Goal: Task Accomplishment & Management: Use online tool/utility

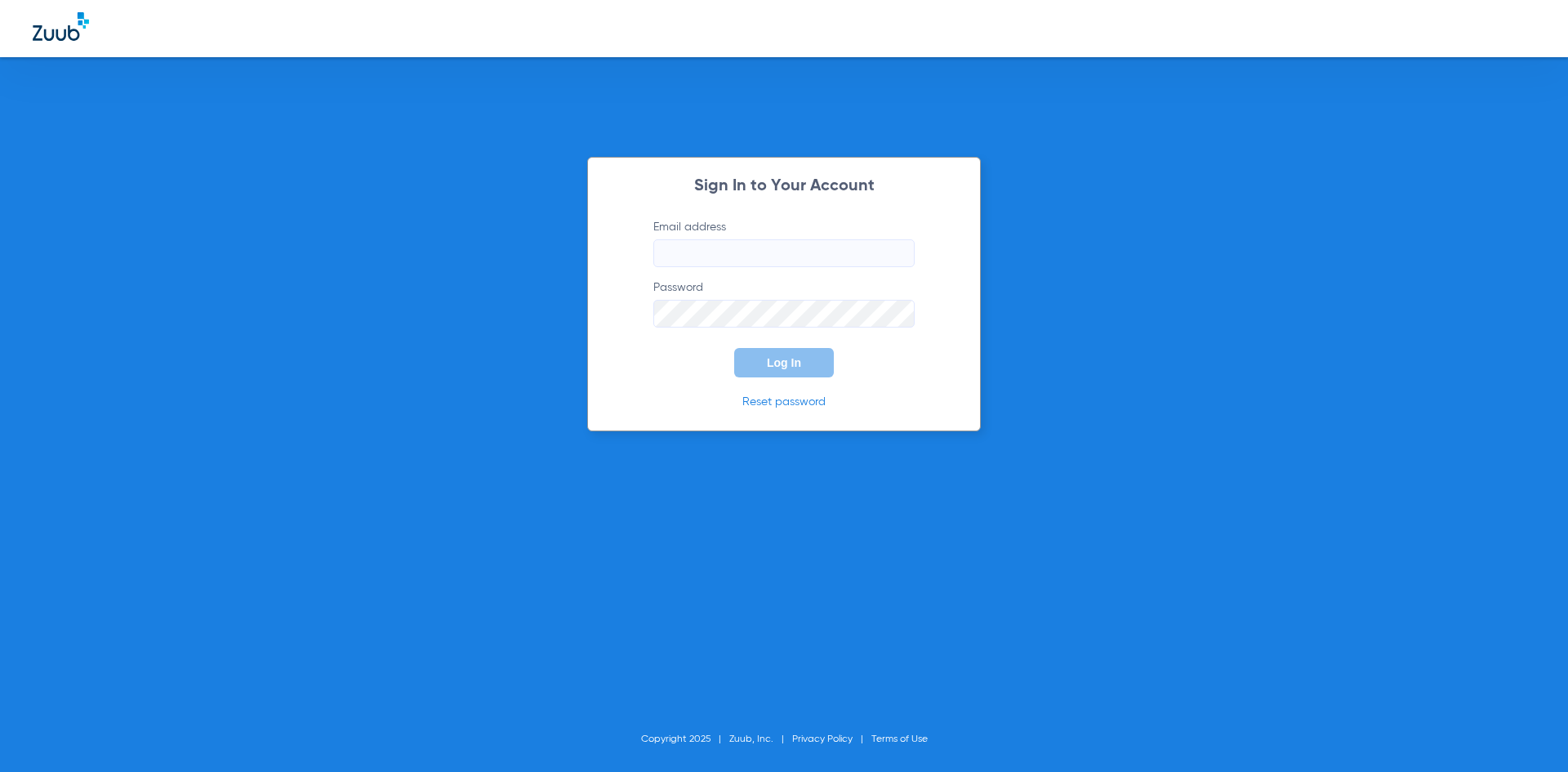
type input "[EMAIL_ADDRESS][DOMAIN_NAME]"
click at [805, 371] on button "Log In" at bounding box center [784, 362] width 100 height 30
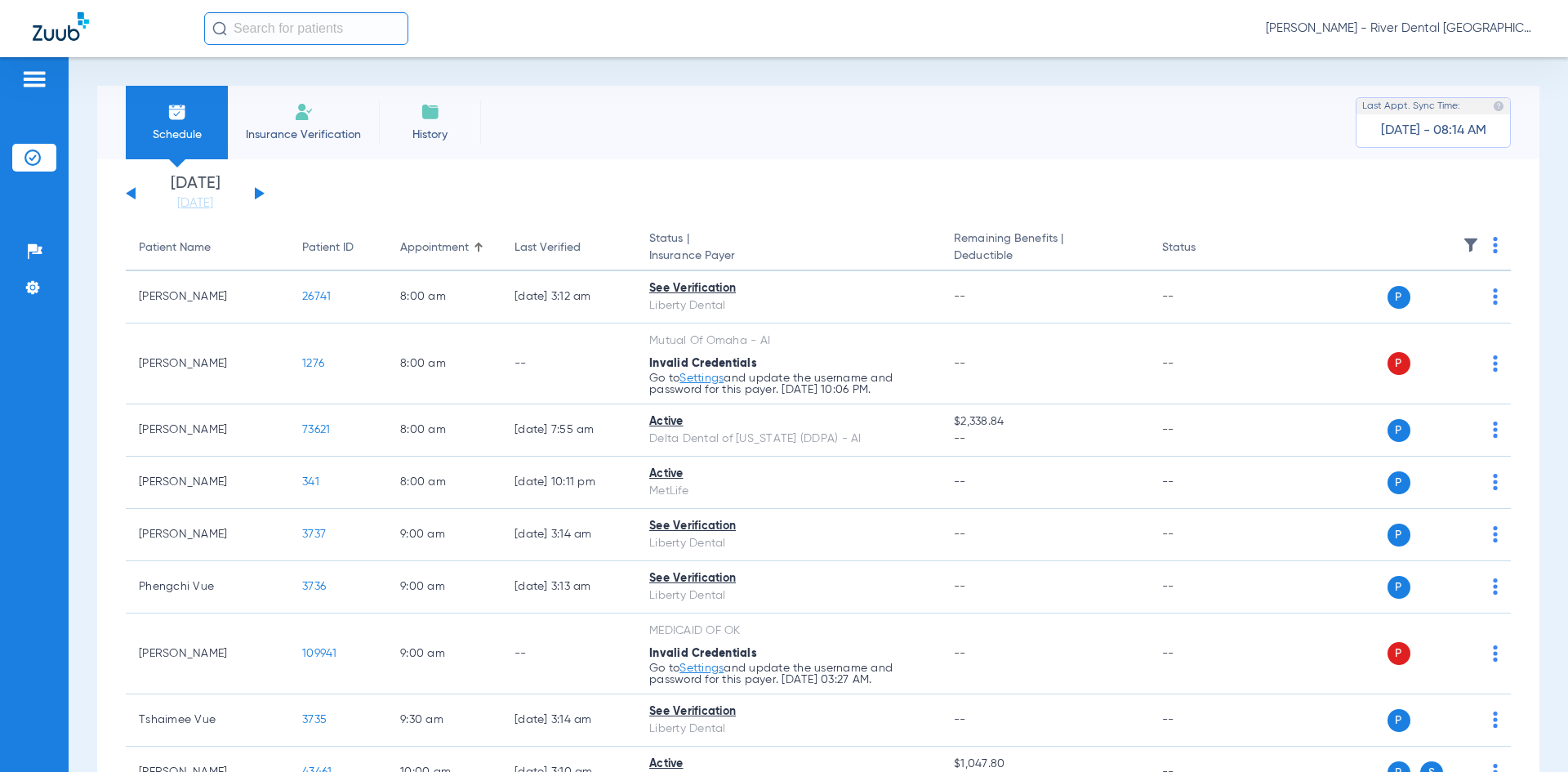
click at [259, 192] on button at bounding box center [259, 193] width 10 height 12
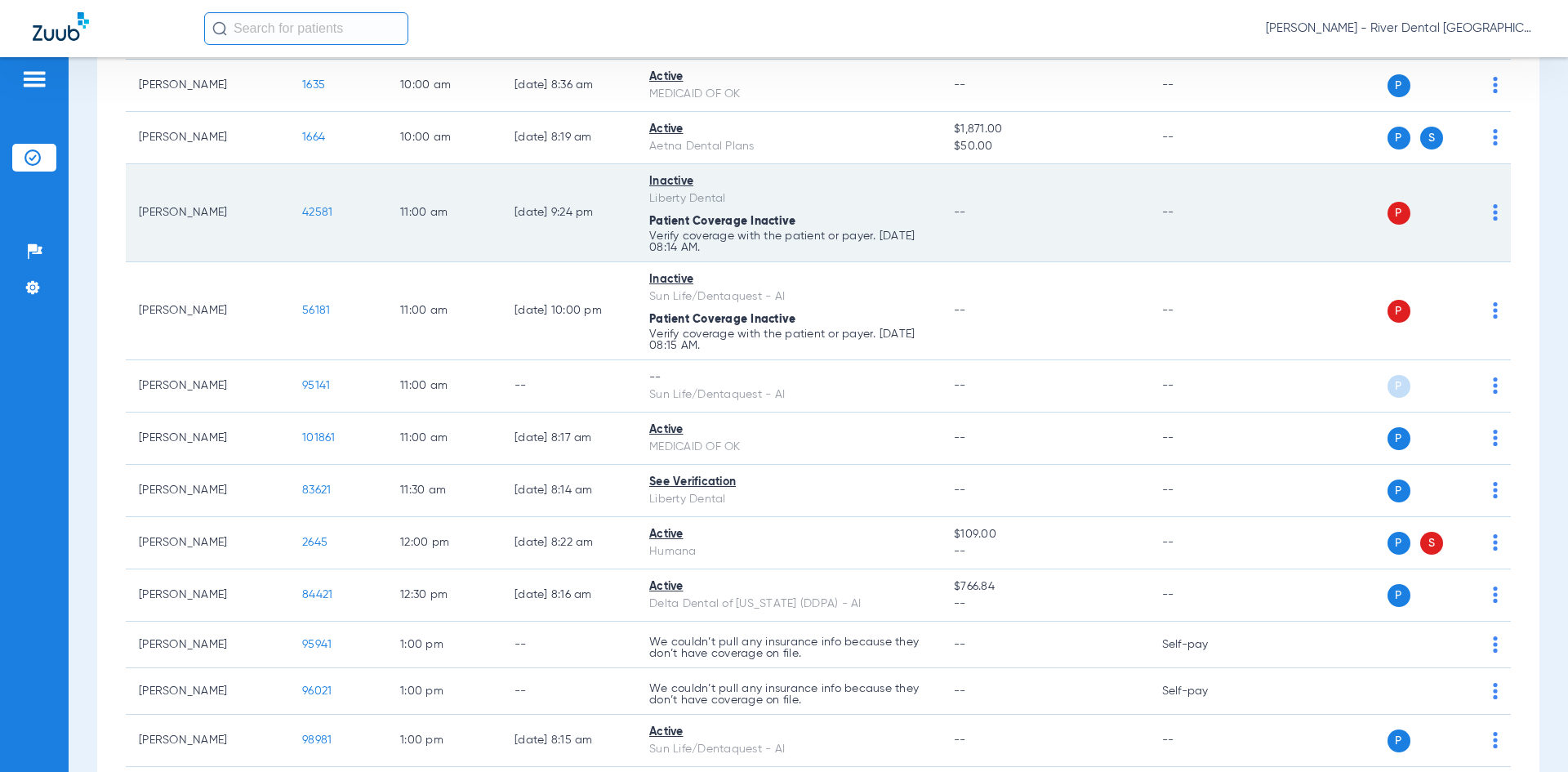
scroll to position [817, 0]
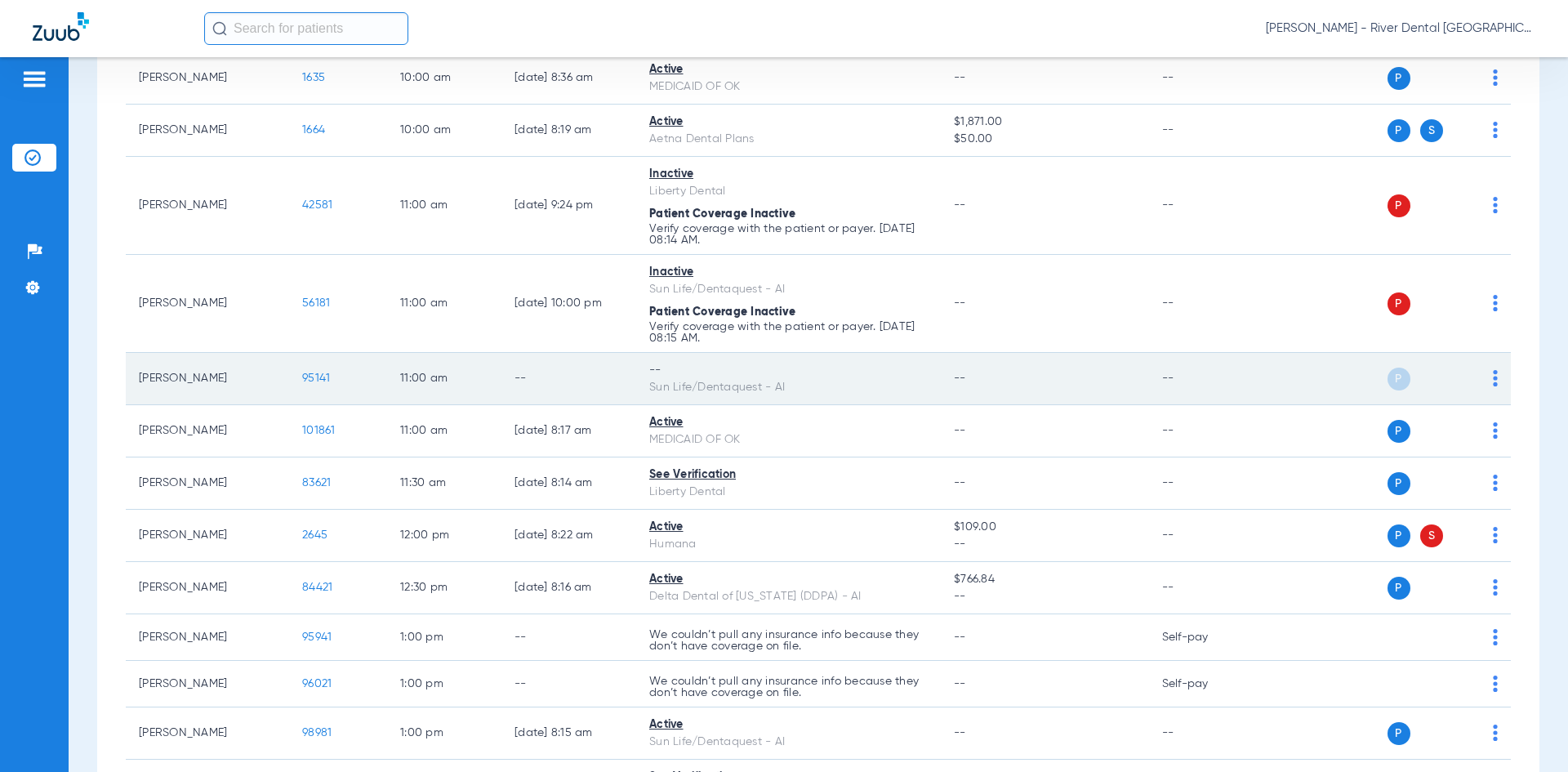
click at [1489, 378] on td "P S" at bounding box center [1385, 378] width 252 height 52
click at [1493, 380] on img at bounding box center [1495, 377] width 5 height 16
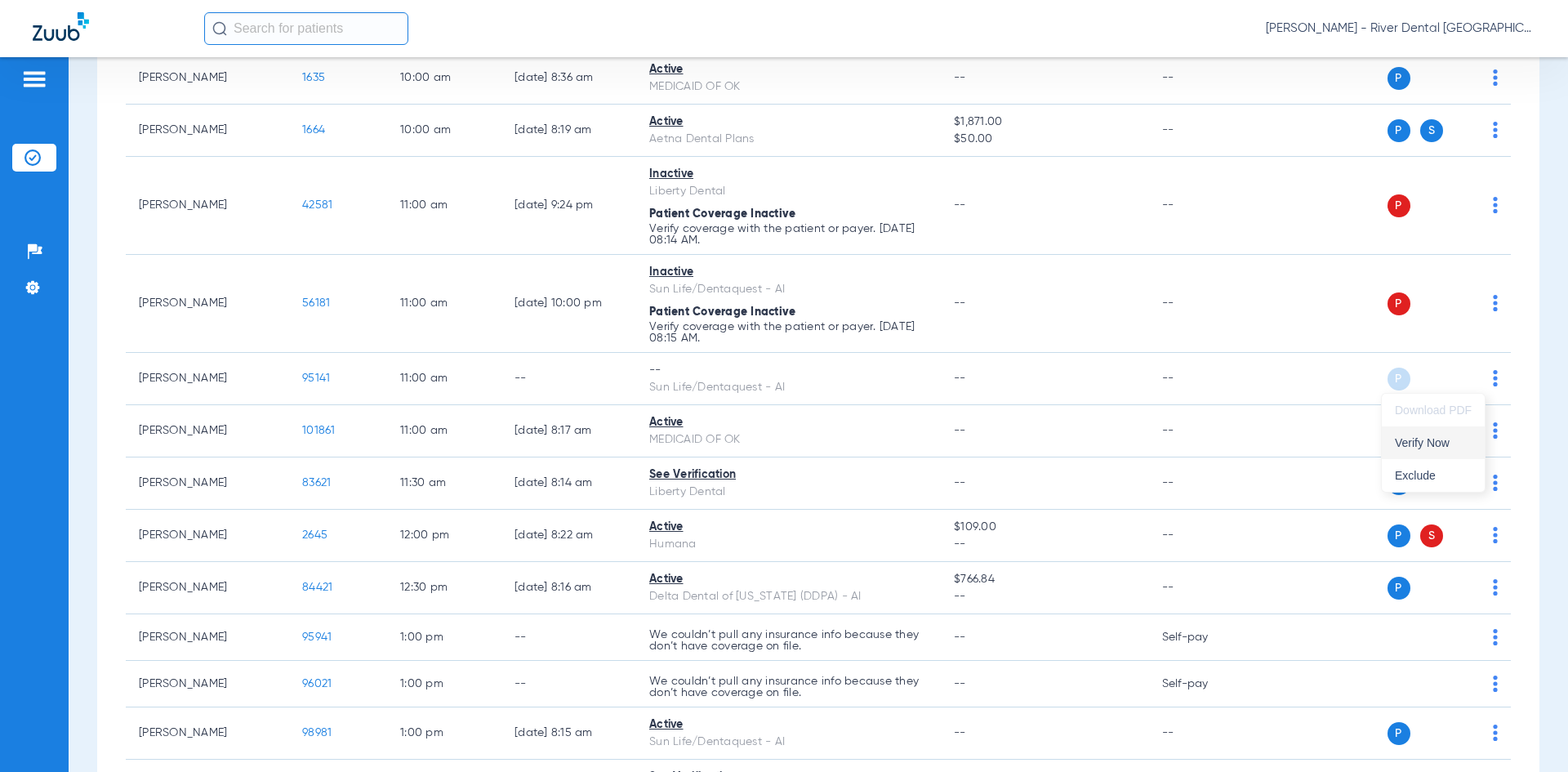
click at [1433, 443] on span "Verify Now" at bounding box center [1433, 443] width 77 height 11
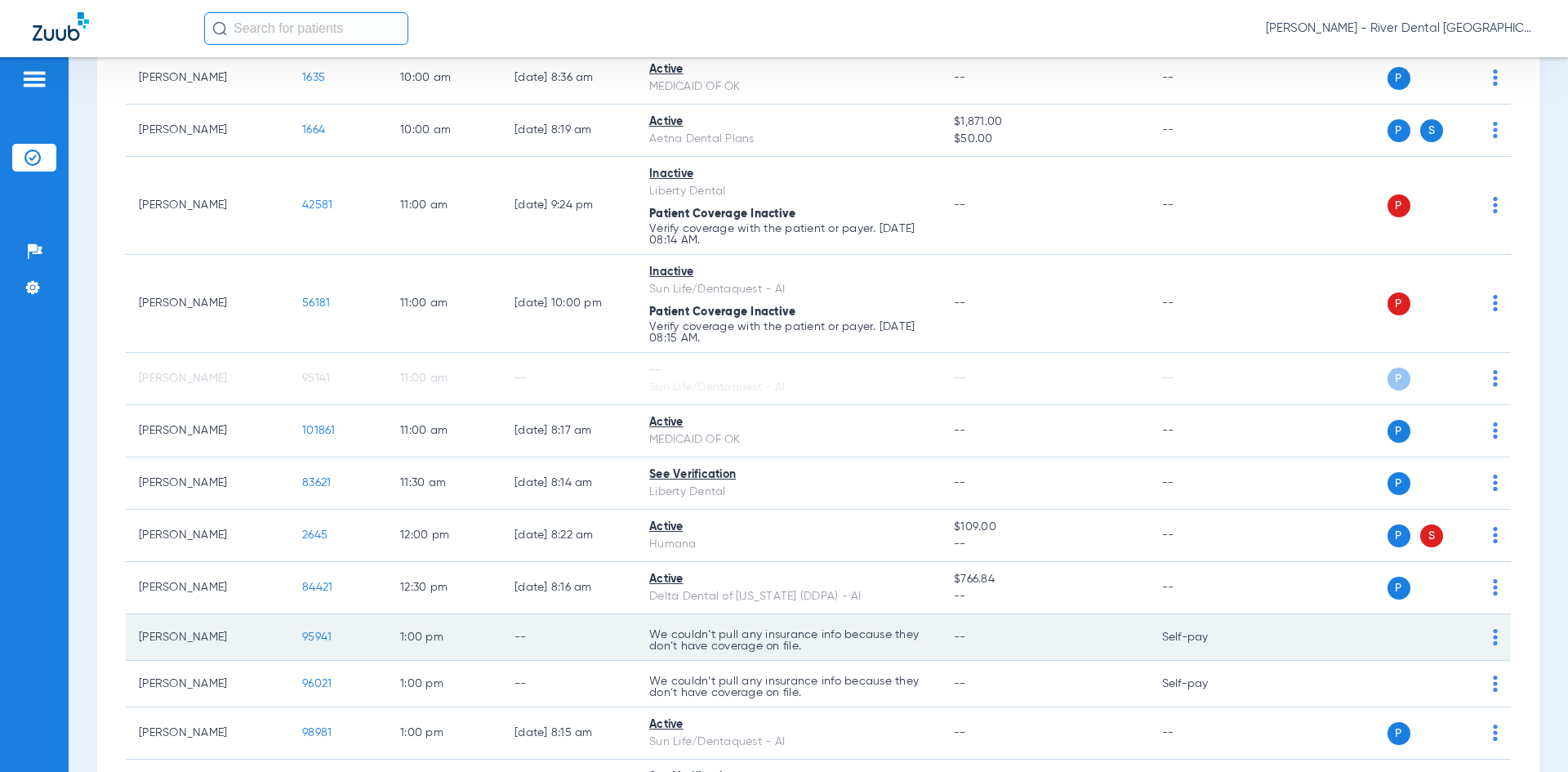
click at [1485, 638] on td "P S" at bounding box center [1385, 638] width 252 height 47
click at [1493, 639] on img at bounding box center [1495, 637] width 5 height 16
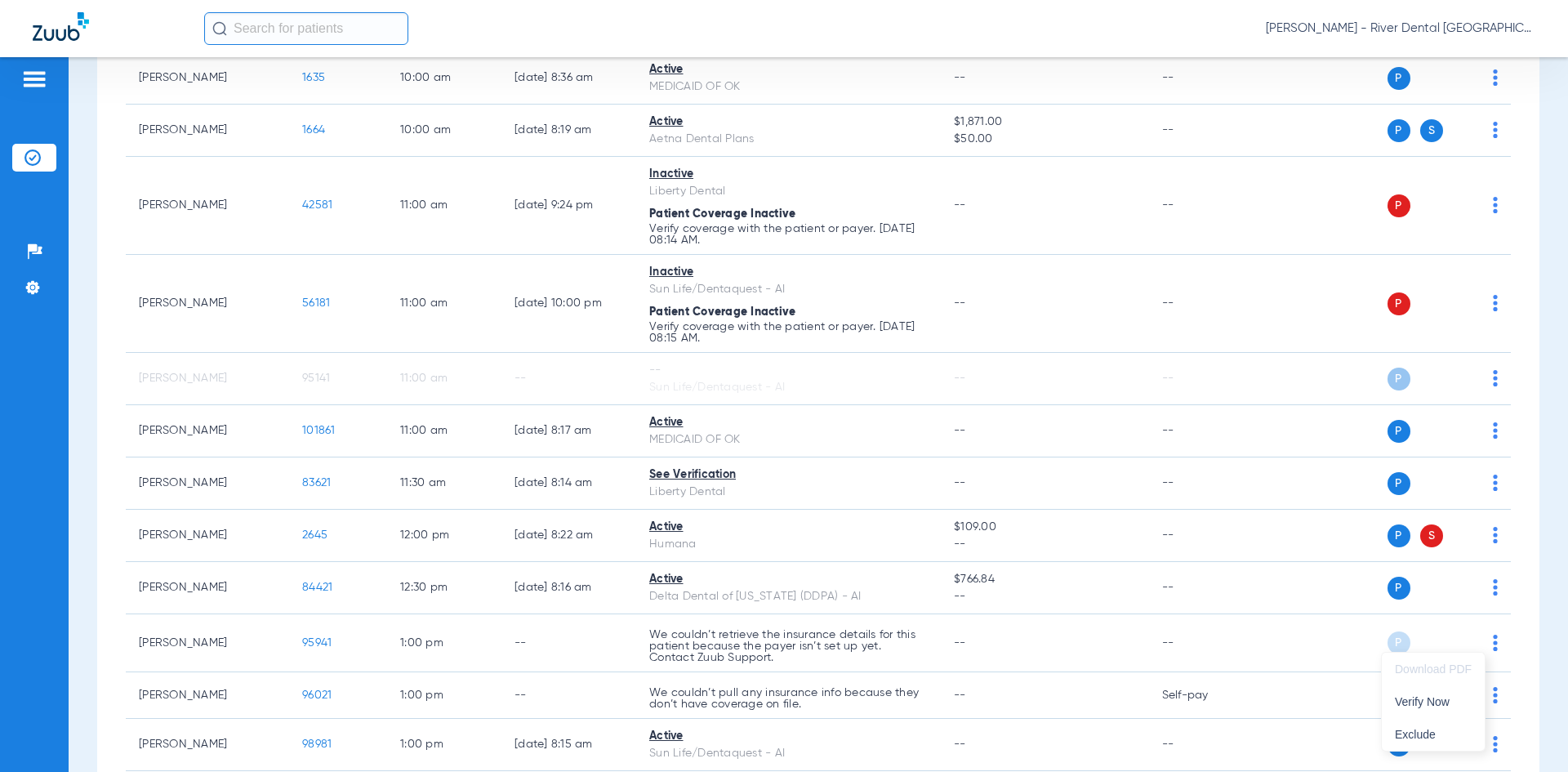
click at [1529, 306] on div at bounding box center [784, 386] width 1568 height 772
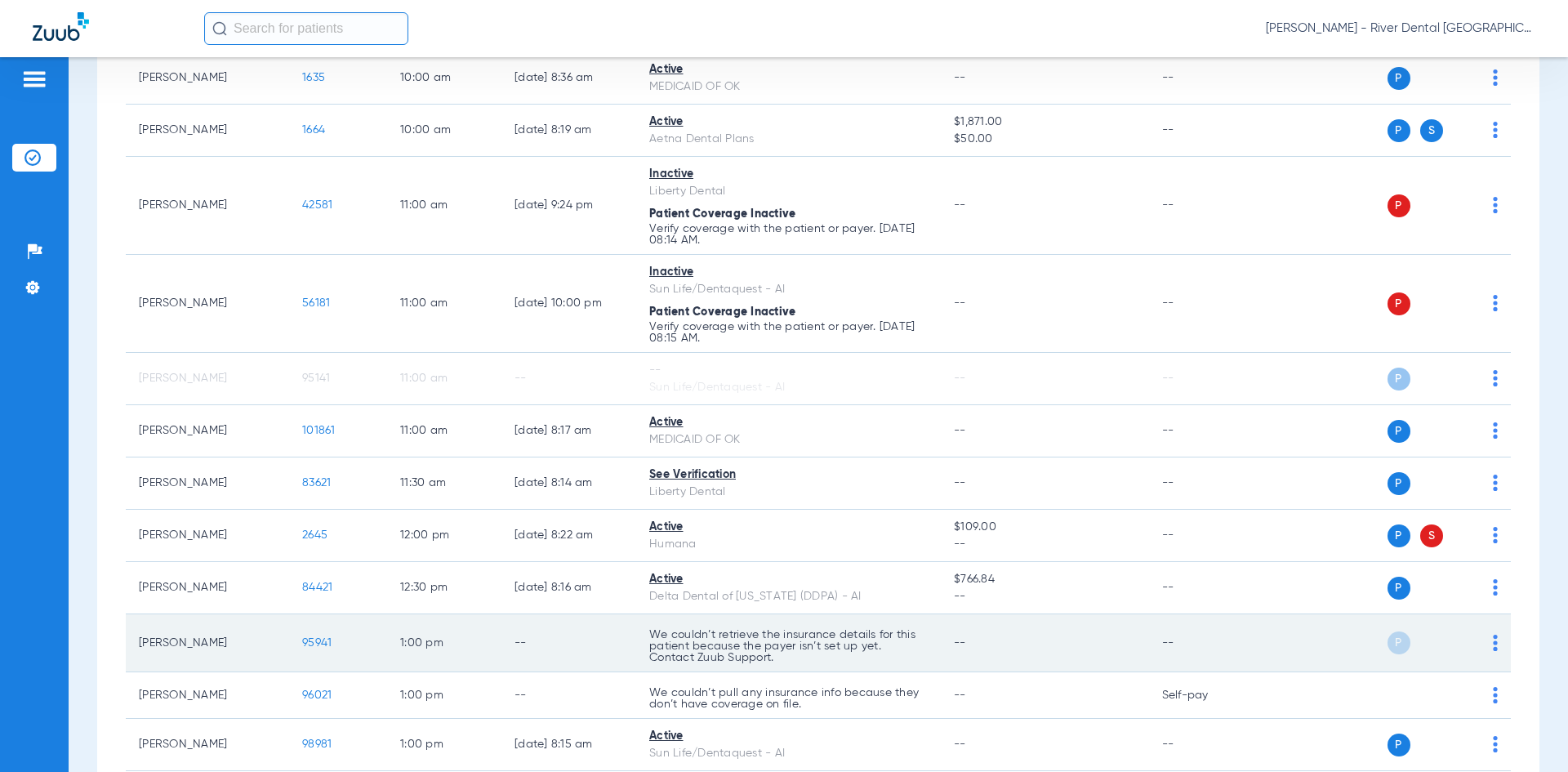
click at [1488, 640] on td "P S" at bounding box center [1385, 643] width 252 height 58
click at [1493, 642] on img at bounding box center [1495, 642] width 5 height 16
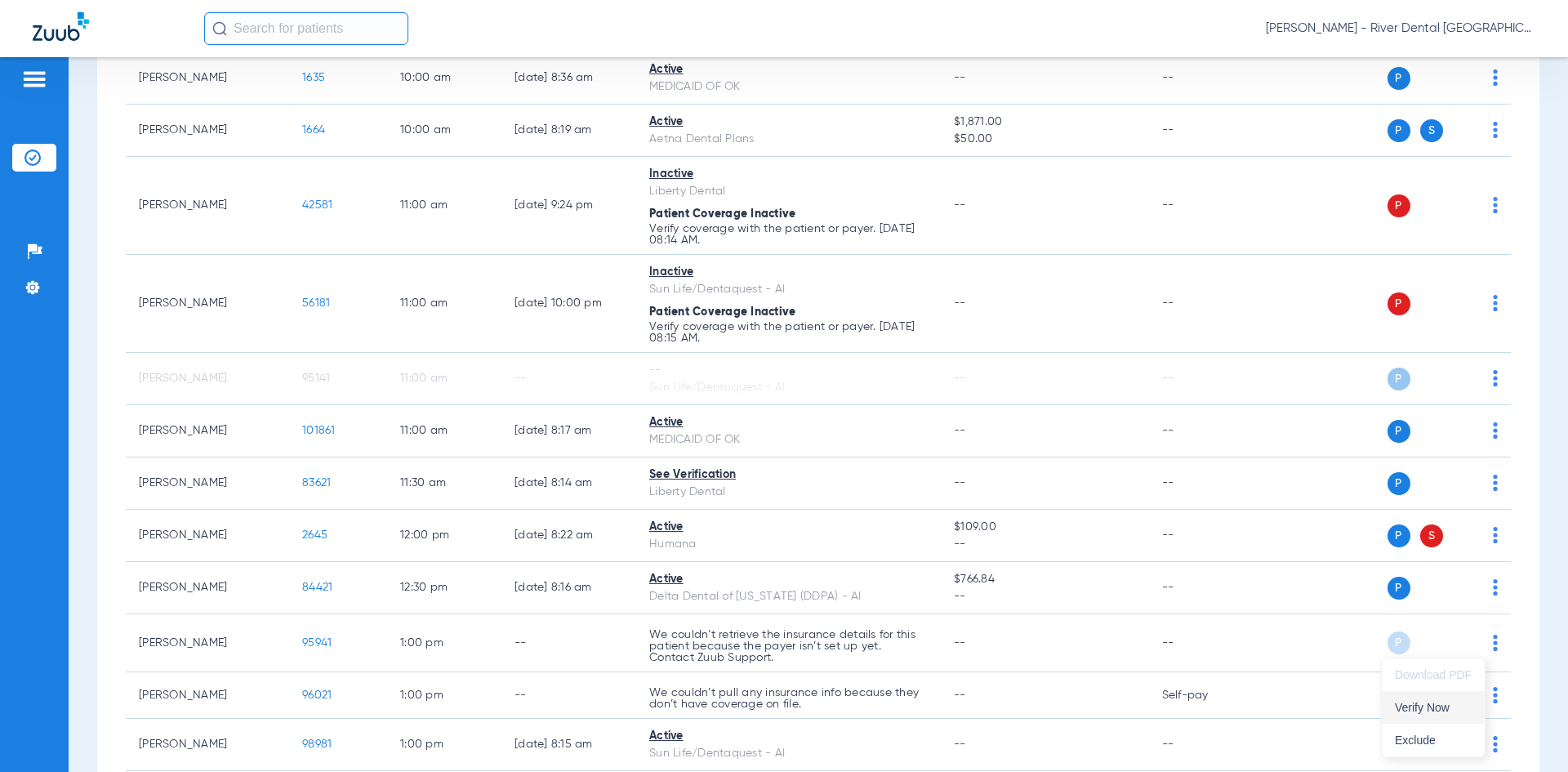
click at [1426, 709] on span "Verify Now" at bounding box center [1433, 707] width 77 height 11
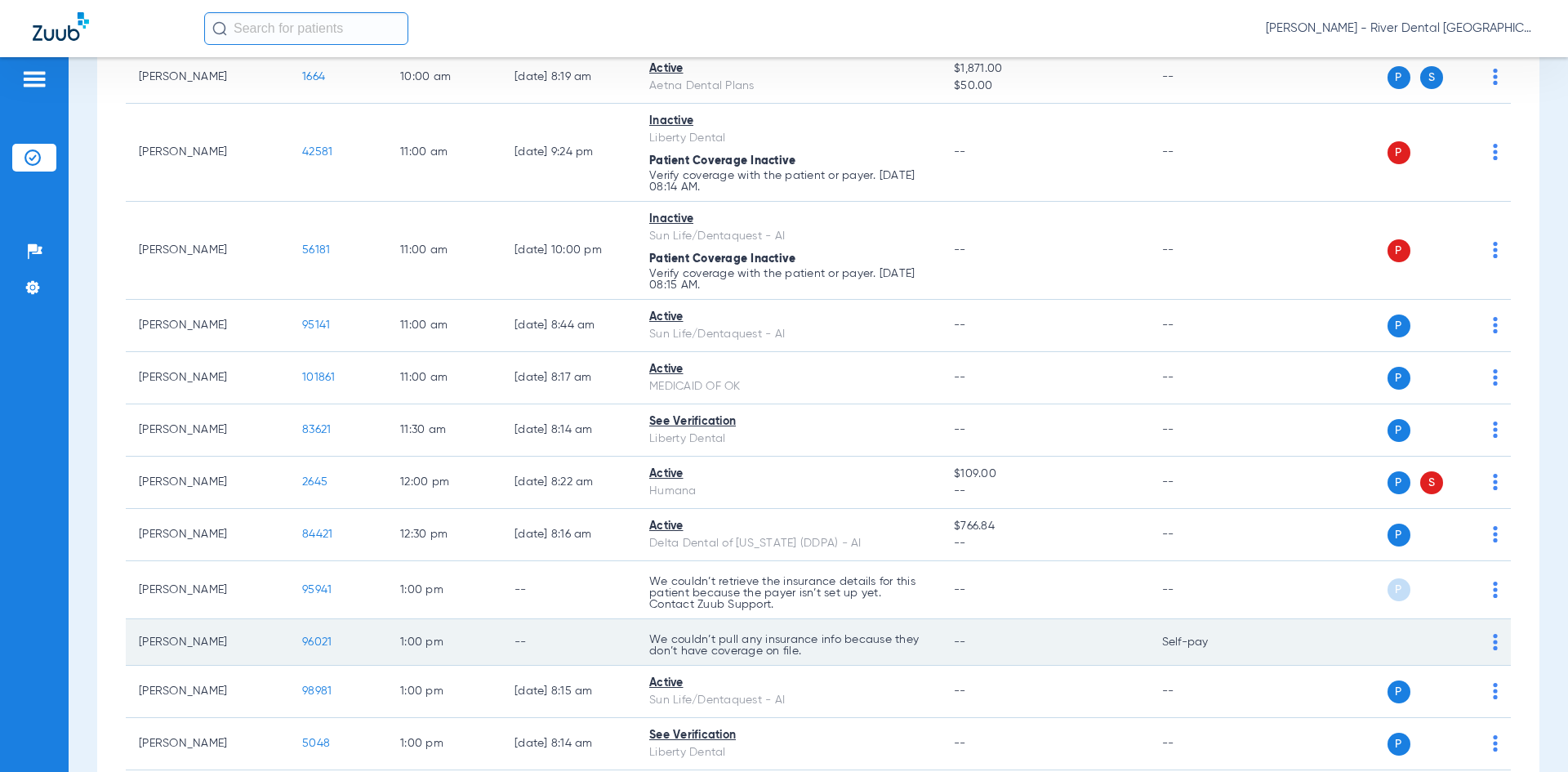
scroll to position [899, 0]
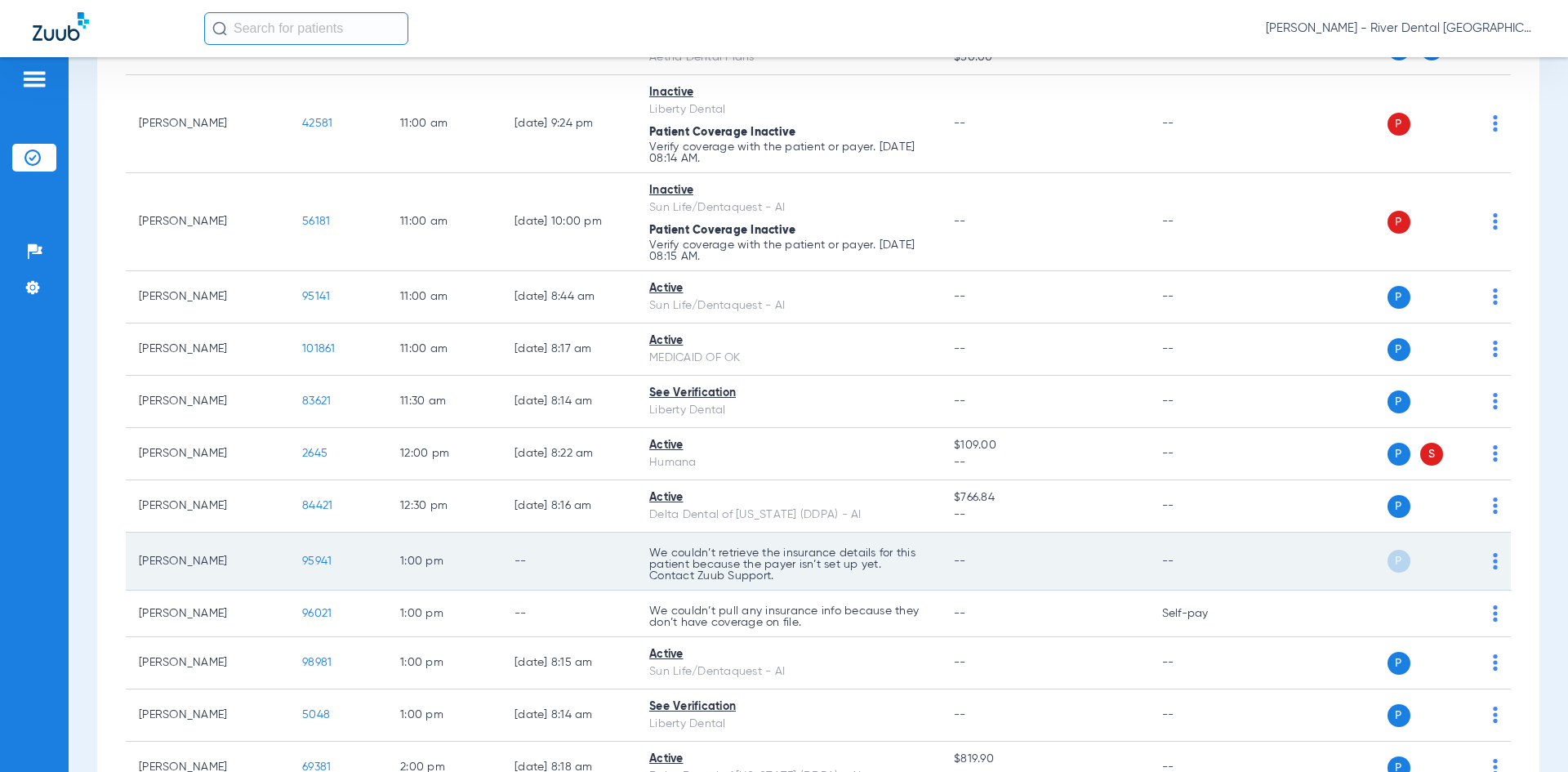
click at [1493, 558] on img at bounding box center [1495, 560] width 5 height 16
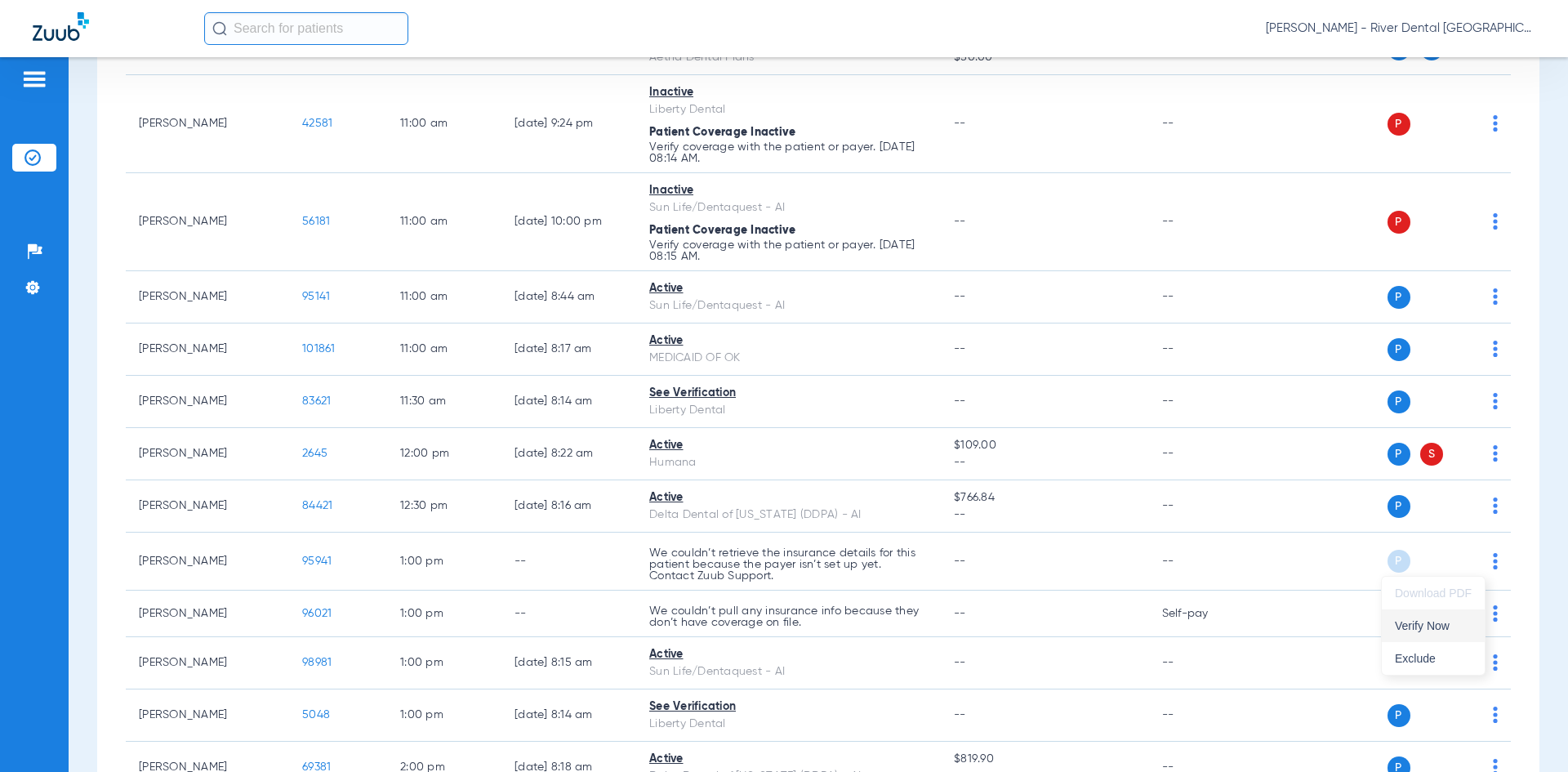
click at [1446, 626] on span "Verify Now" at bounding box center [1433, 626] width 77 height 11
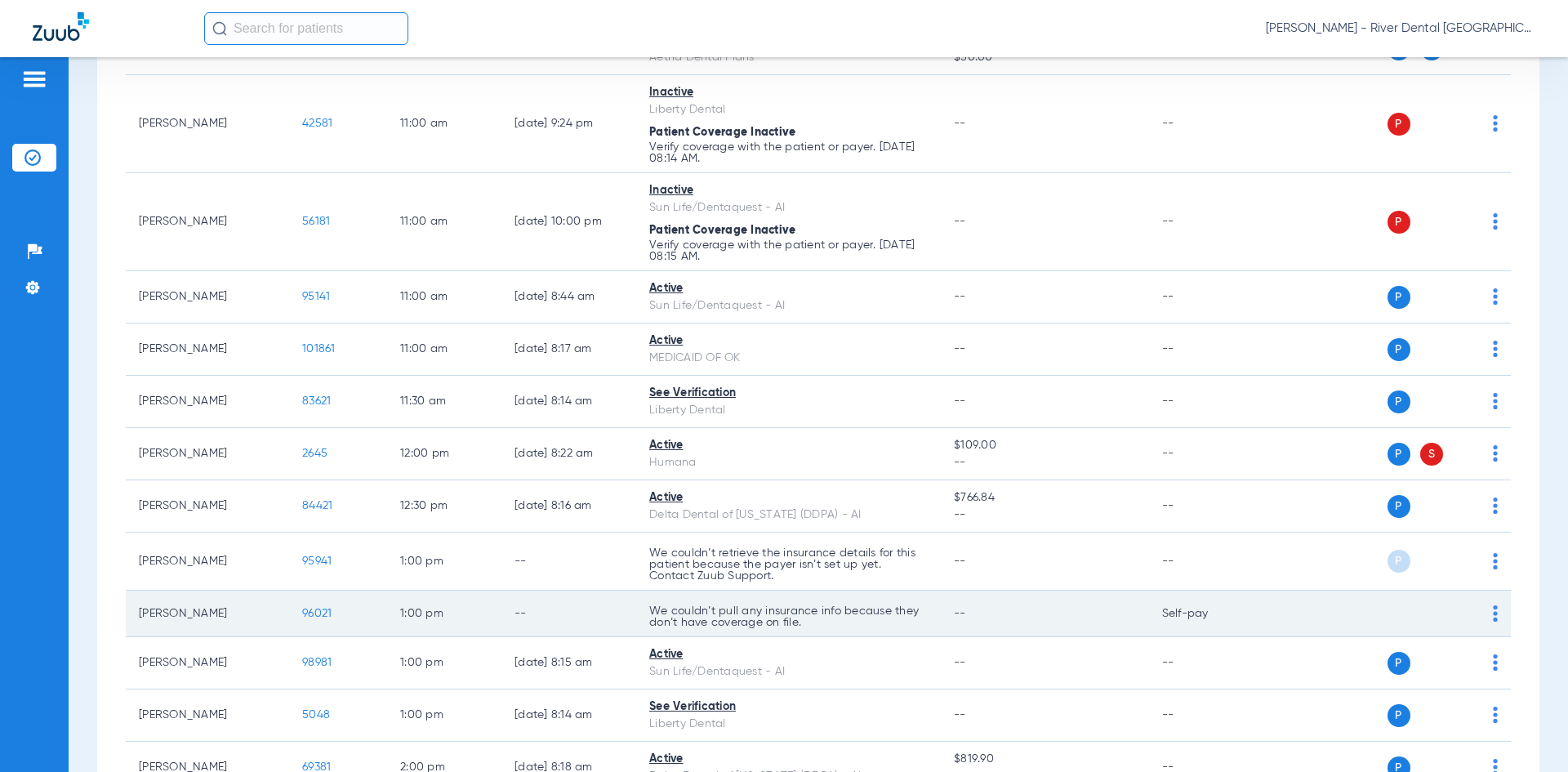
click at [1485, 613] on td "P S" at bounding box center [1385, 614] width 252 height 47
click at [1493, 614] on img at bounding box center [1495, 613] width 5 height 16
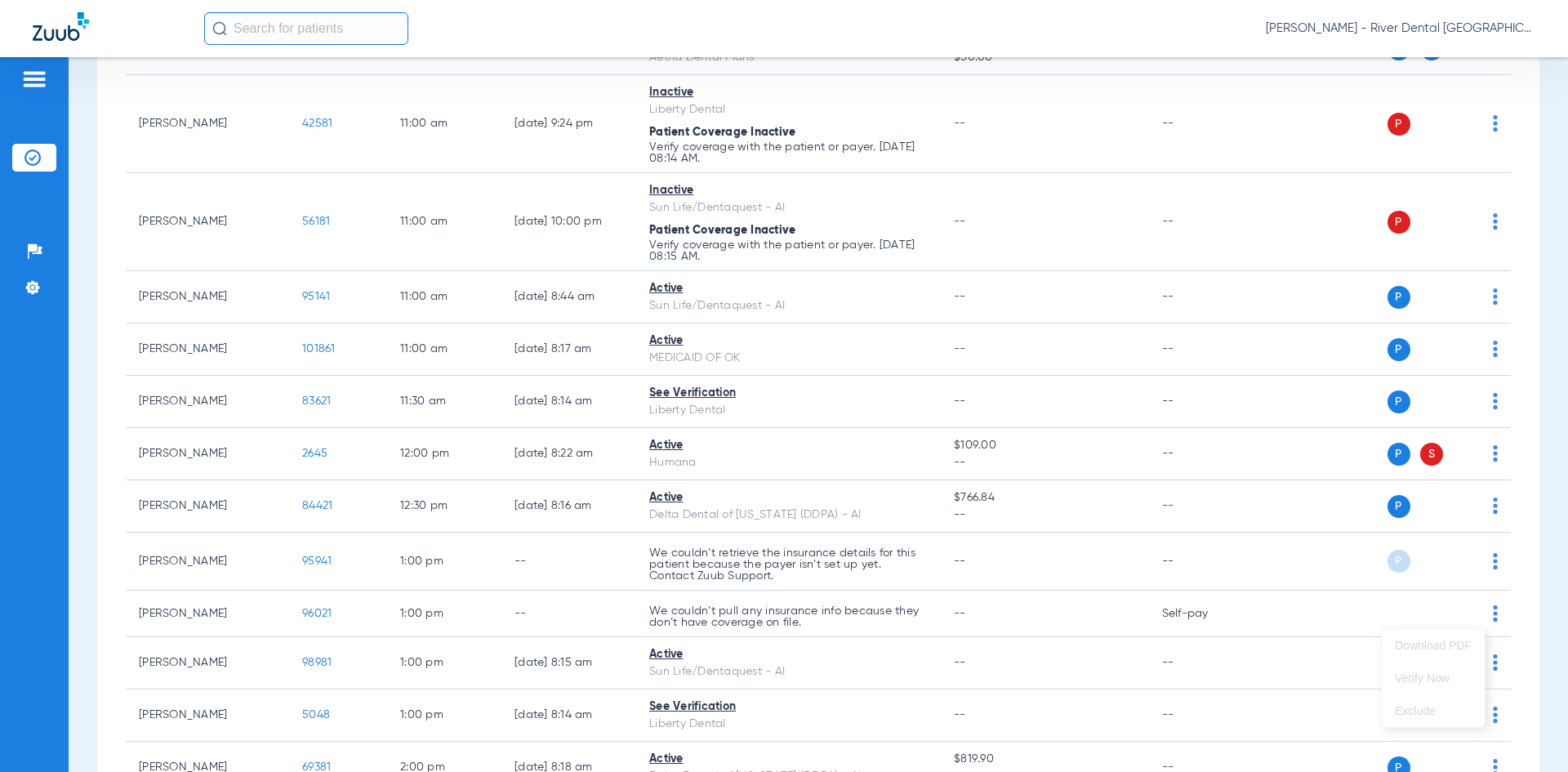
click at [1482, 562] on div at bounding box center [784, 386] width 1568 height 772
click at [1493, 562] on img at bounding box center [1495, 560] width 5 height 16
click at [1470, 632] on button "Verify Now" at bounding box center [1433, 625] width 103 height 32
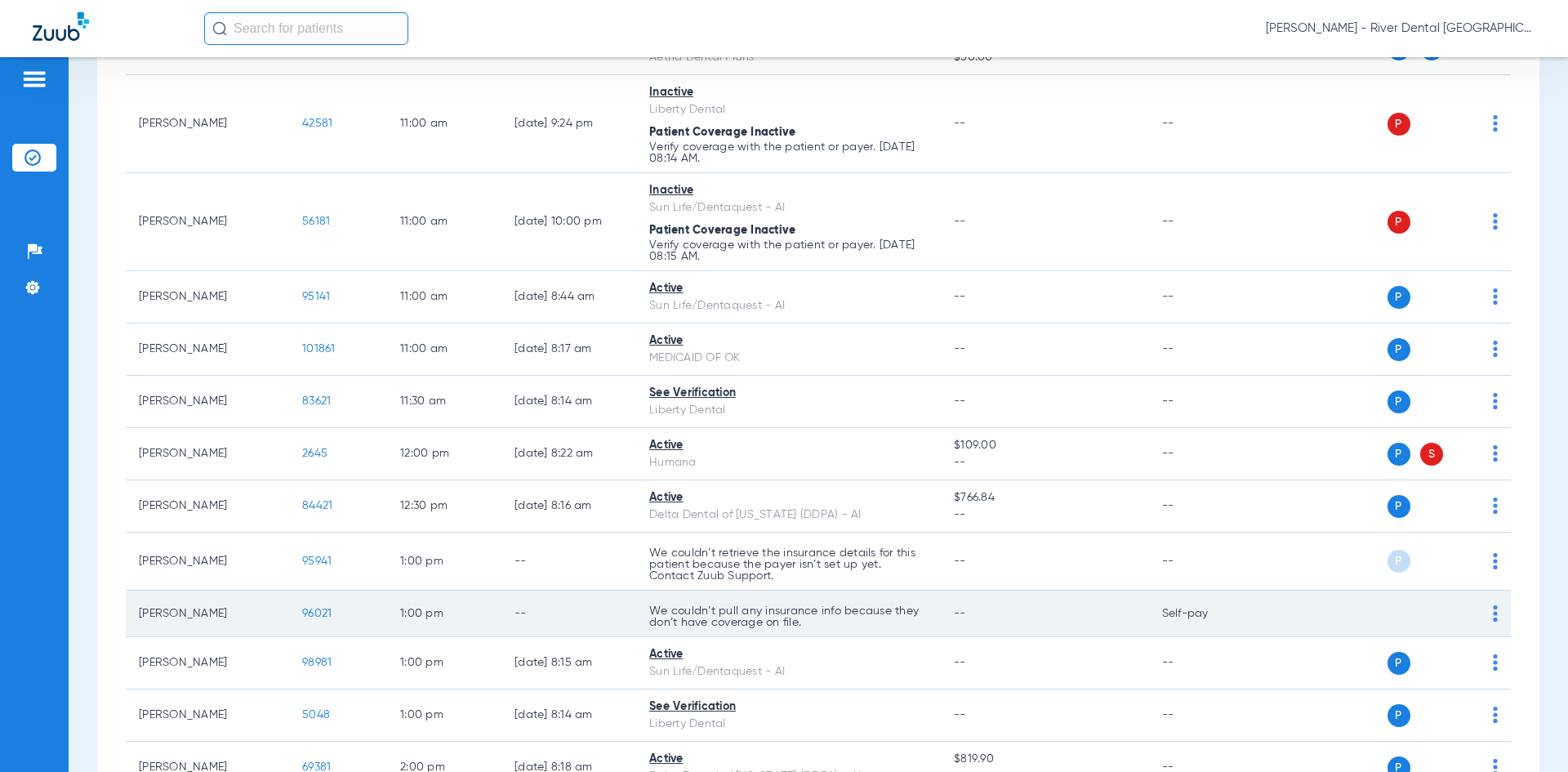
click at [1484, 603] on div "P S" at bounding box center [1378, 614] width 239 height 23
click at [1493, 608] on img at bounding box center [1495, 613] width 5 height 16
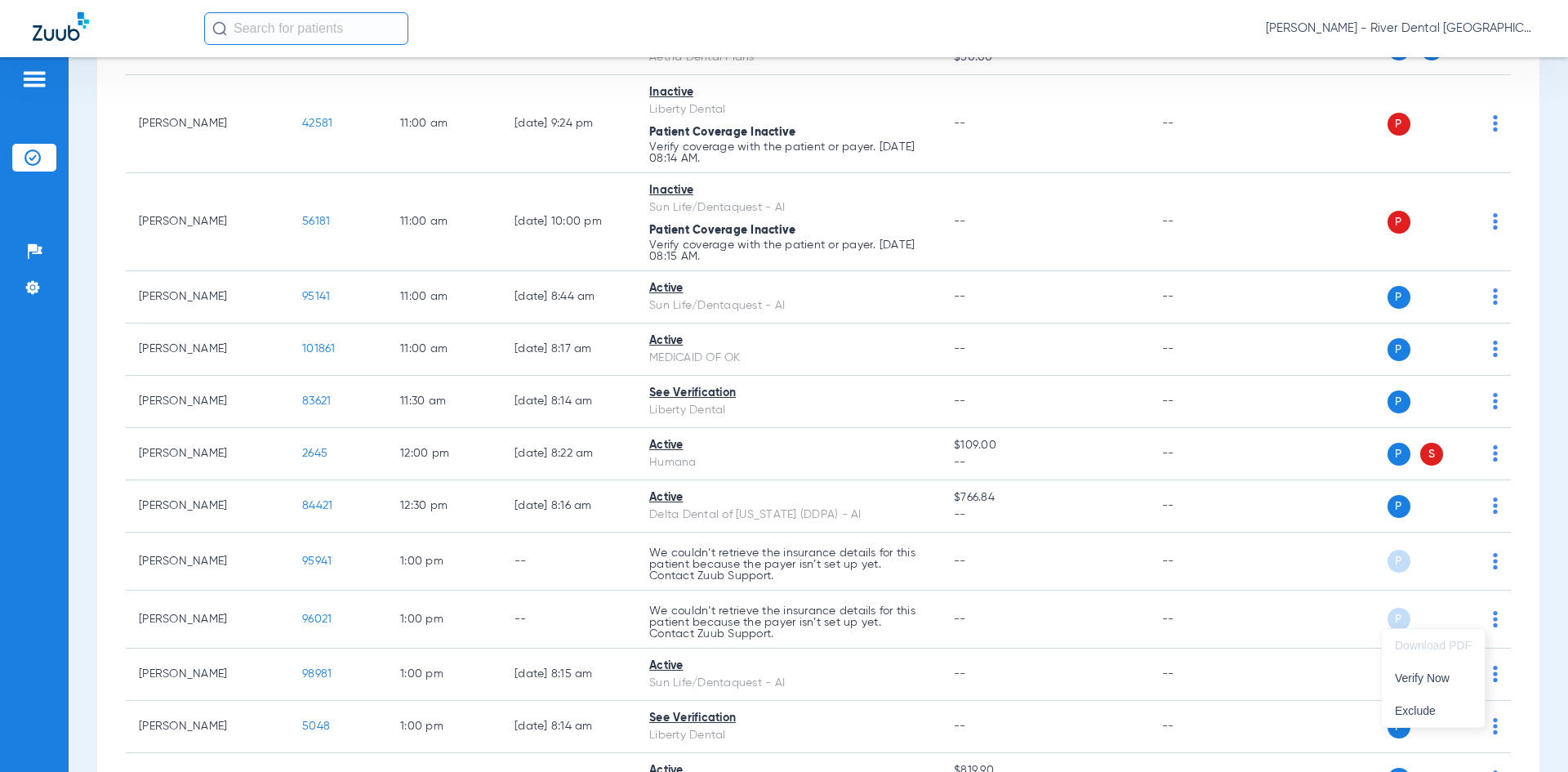
click at [168, 489] on div at bounding box center [784, 386] width 1568 height 772
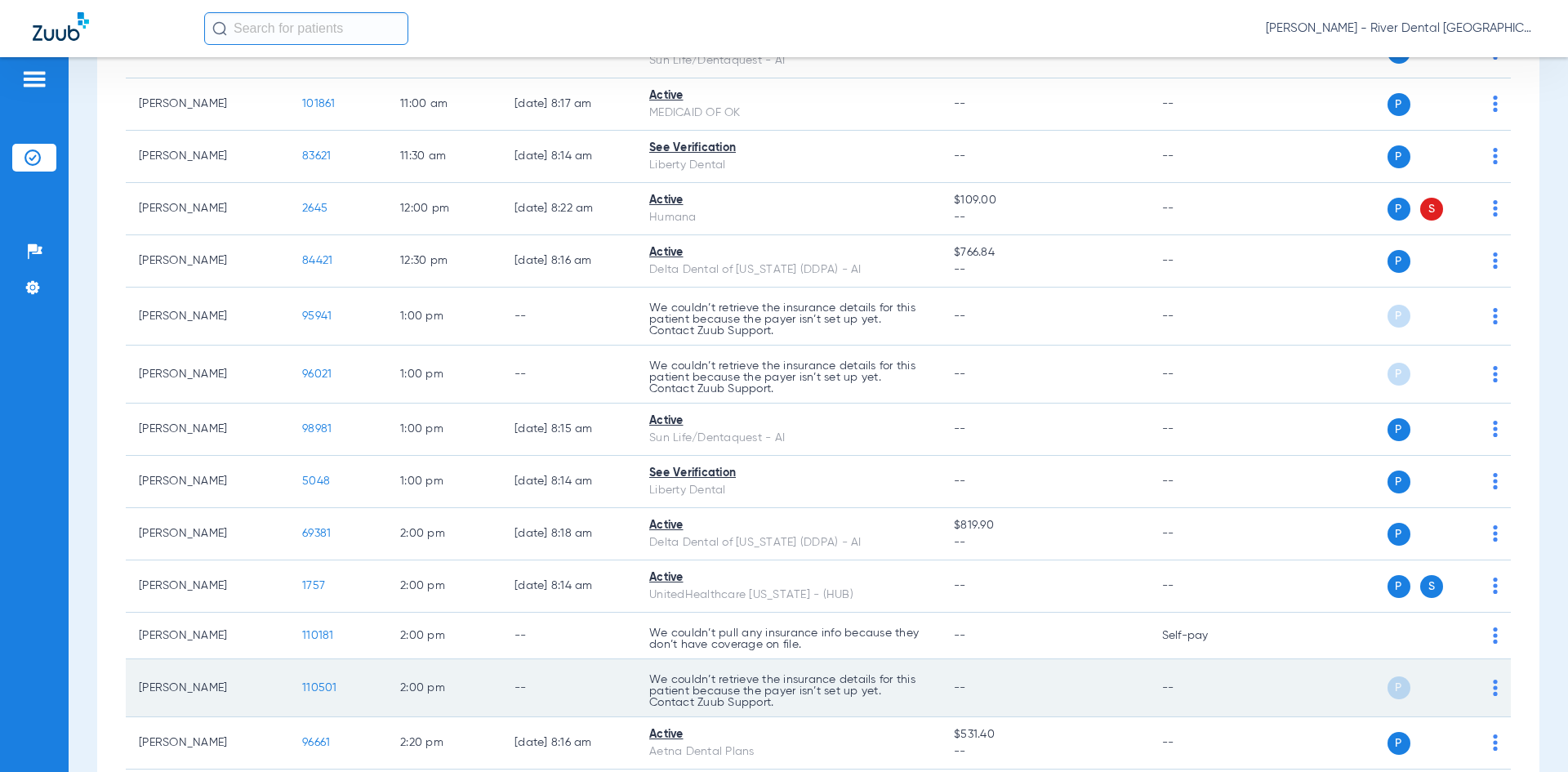
scroll to position [1226, 0]
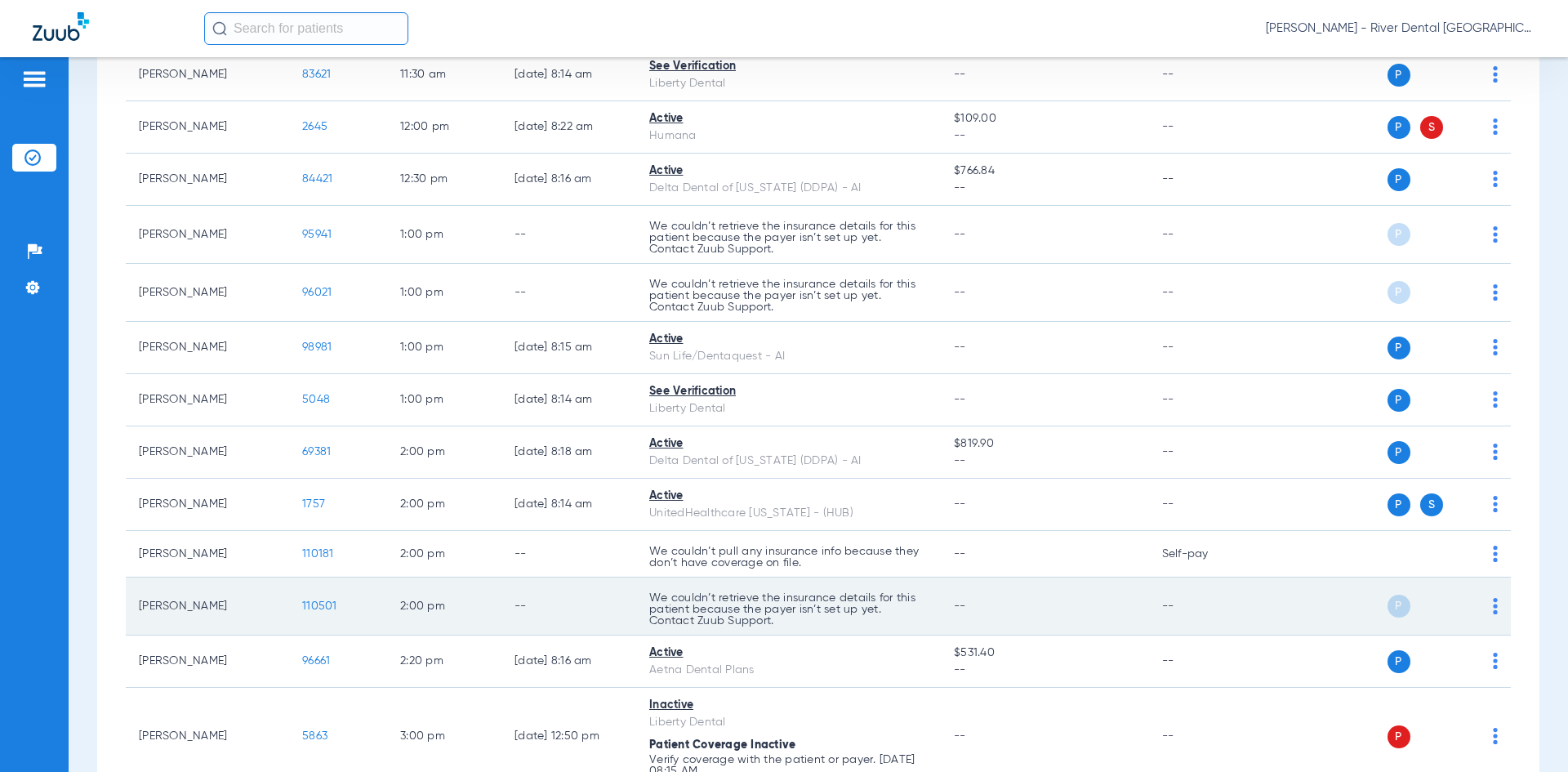
click at [1493, 603] on img at bounding box center [1495, 605] width 5 height 16
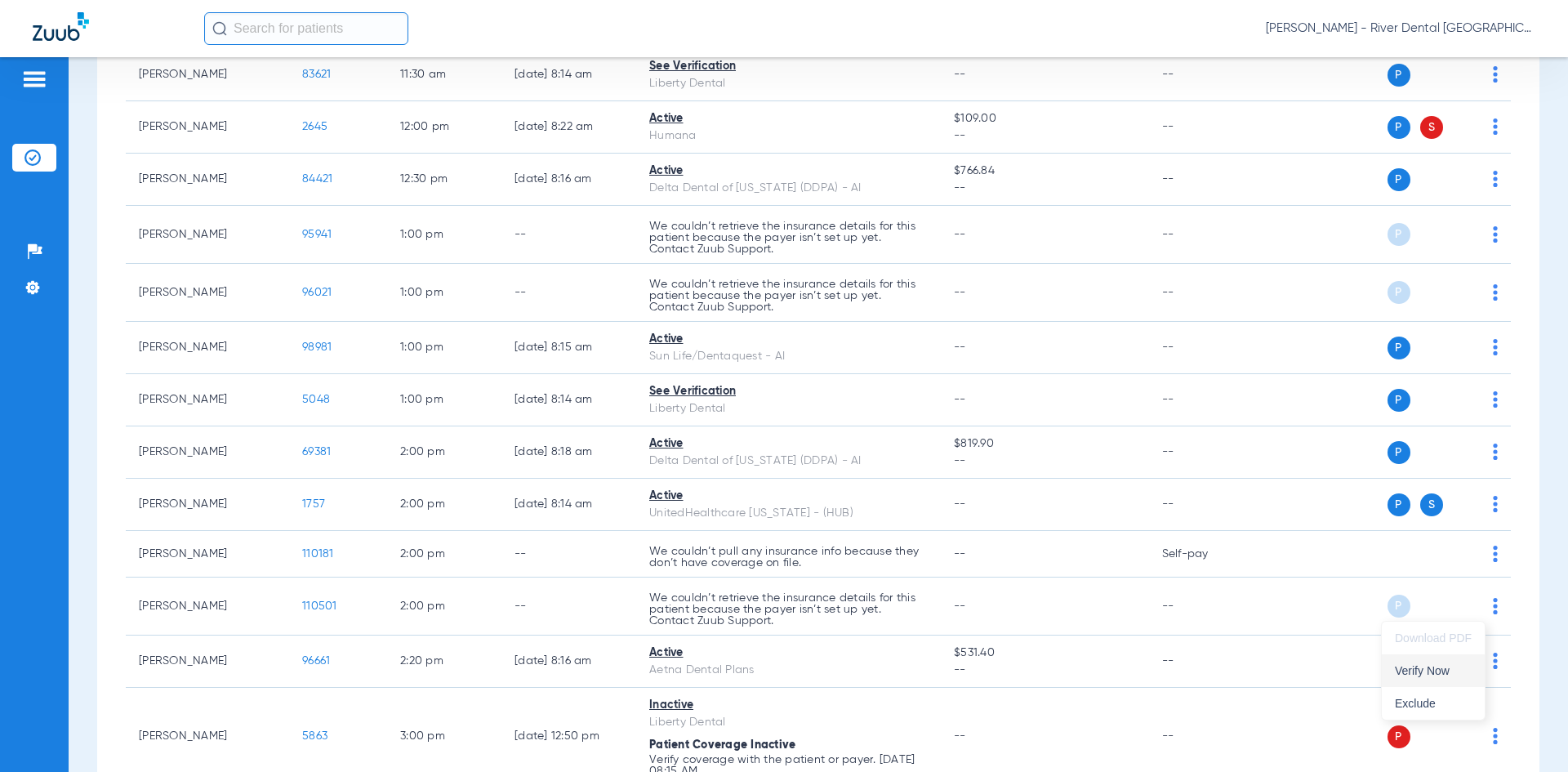
click at [1454, 667] on span "Verify Now" at bounding box center [1433, 671] width 77 height 11
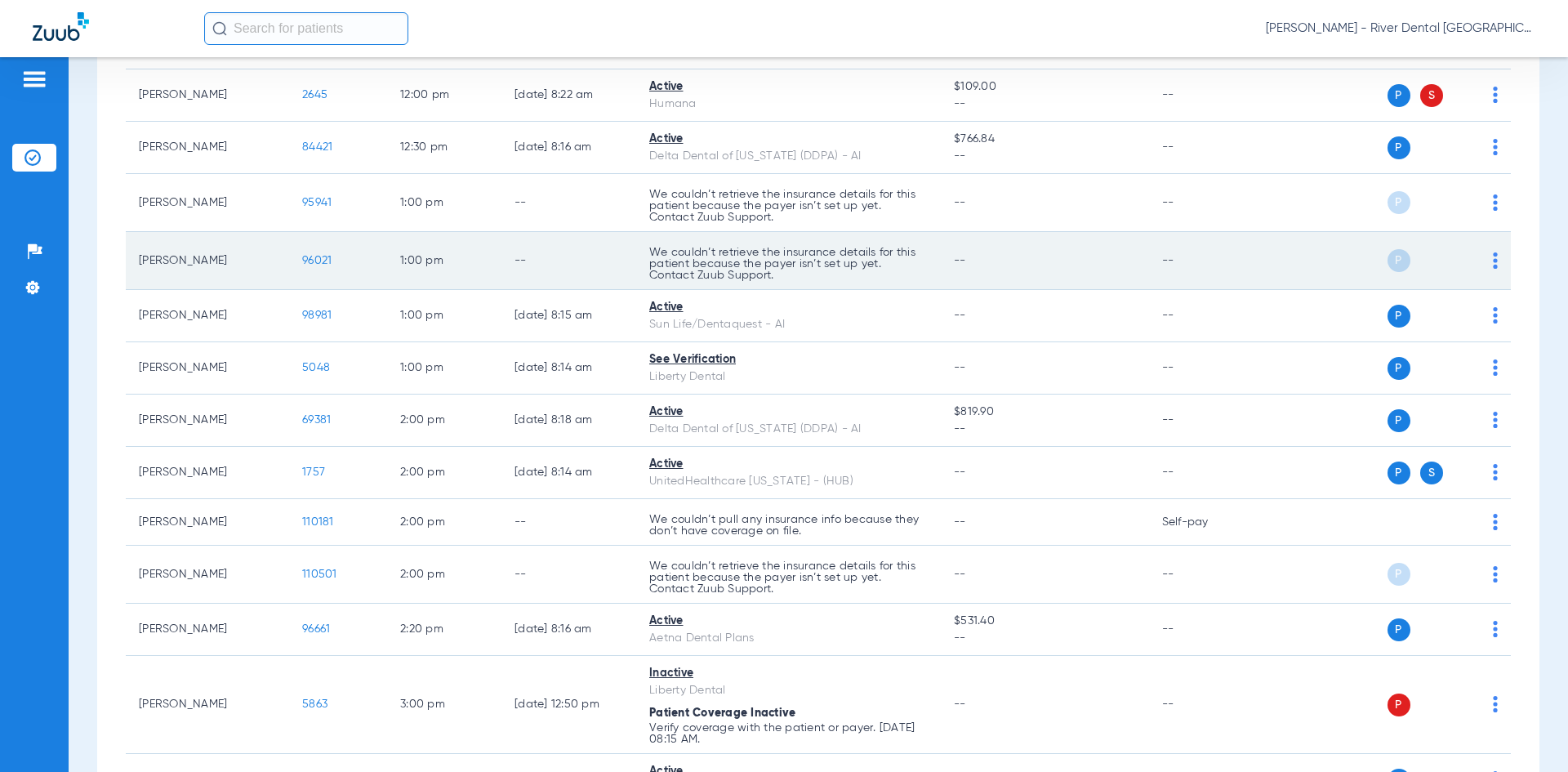
scroll to position [1307, 0]
